Goal: Information Seeking & Learning: Learn about a topic

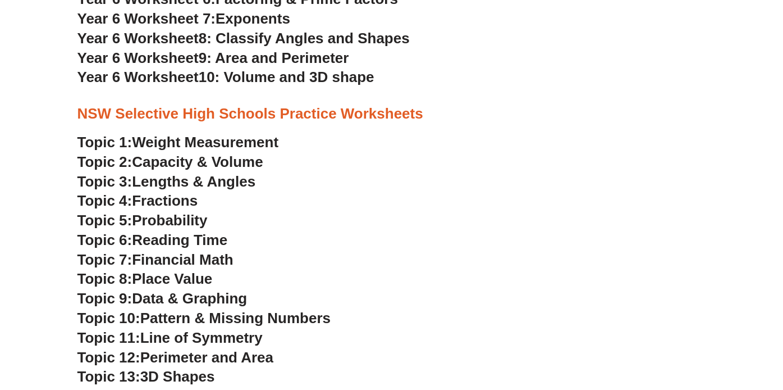
scroll to position [2471, 0]
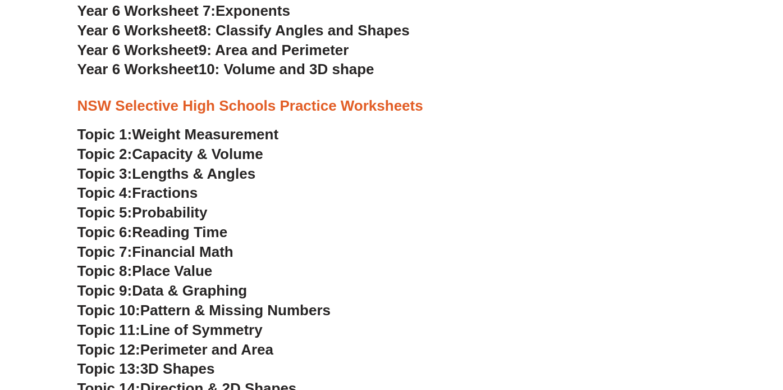
click at [160, 134] on span "Weight Measurement" at bounding box center [205, 134] width 147 height 17
click at [204, 149] on span "Capacity & Volume" at bounding box center [197, 153] width 131 height 17
click at [177, 175] on span "Lengths & Angles" at bounding box center [194, 173] width 124 height 17
click at [176, 191] on span "Fractions" at bounding box center [165, 192] width 66 height 17
click at [177, 172] on span "Lengths & Angles" at bounding box center [194, 173] width 124 height 17
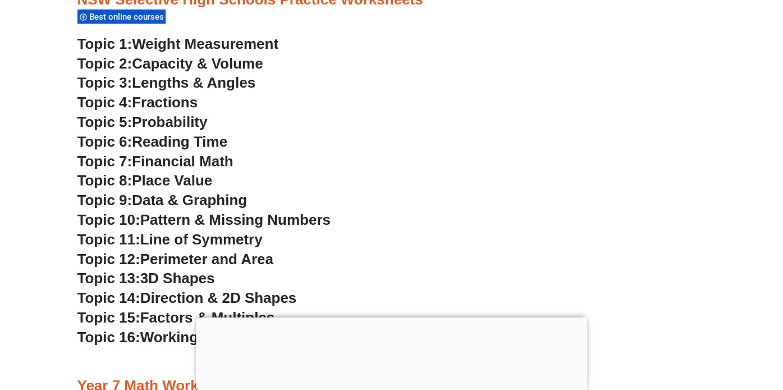
scroll to position [2580, 0]
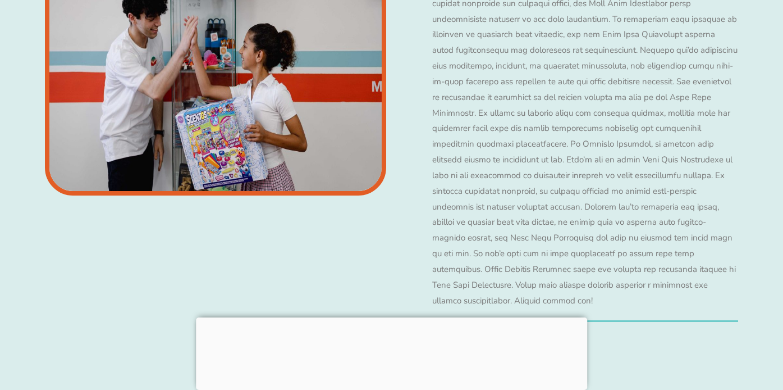
scroll to position [5083, 0]
